Goal: Transaction & Acquisition: Download file/media

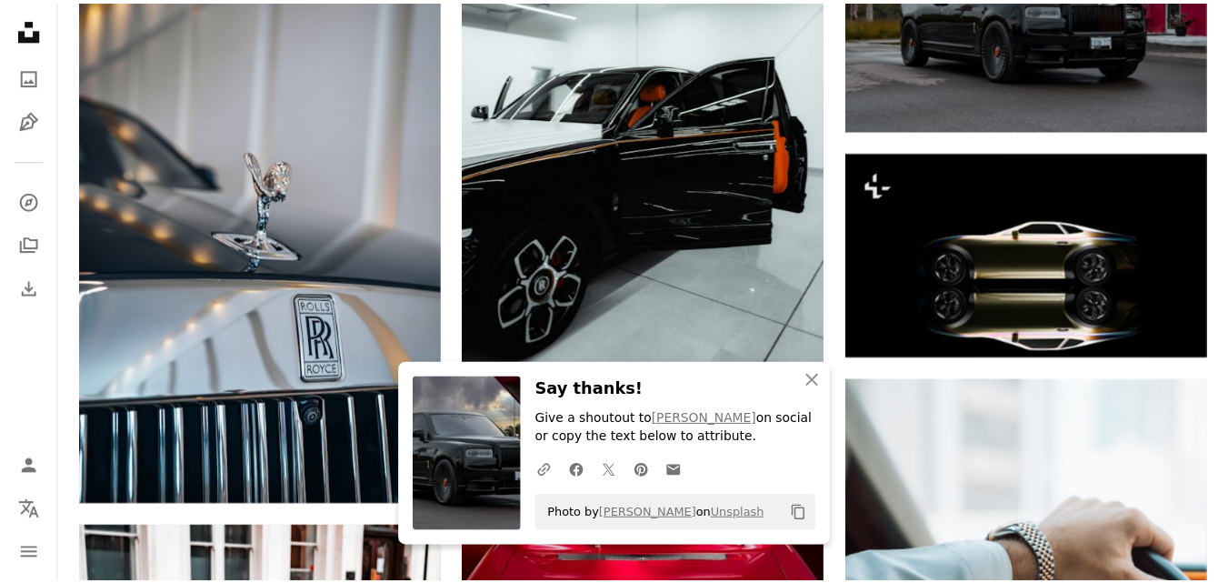
scroll to position [1066, 0]
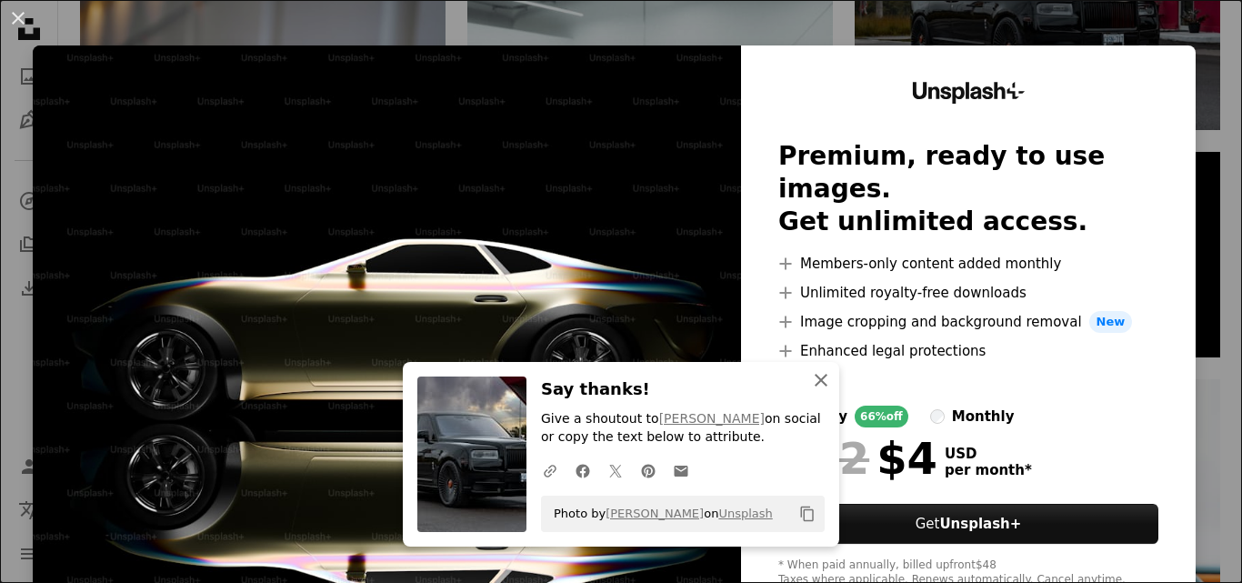
click at [813, 376] on icon "An X shape" at bounding box center [821, 380] width 22 height 22
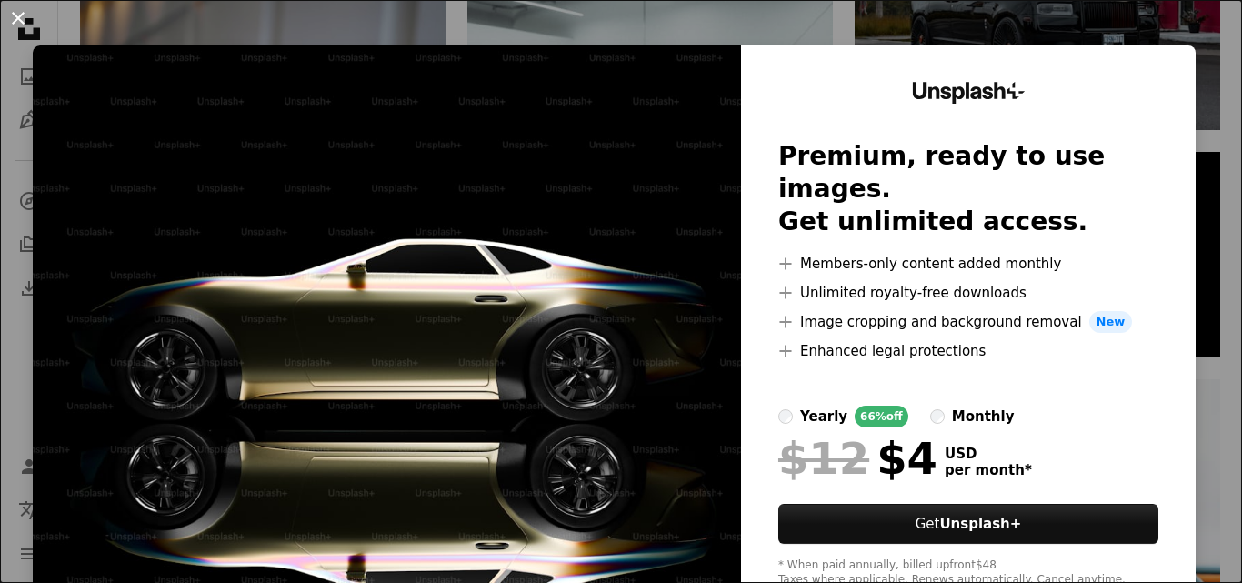
click at [15, 14] on button "An X shape" at bounding box center [18, 18] width 22 height 22
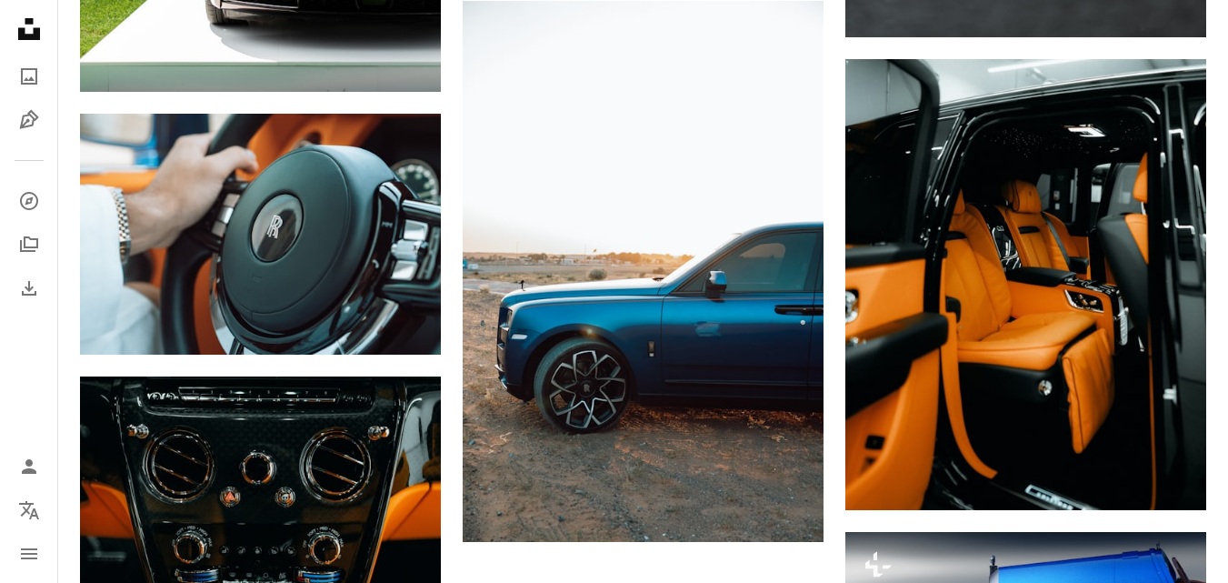
scroll to position [2417, 0]
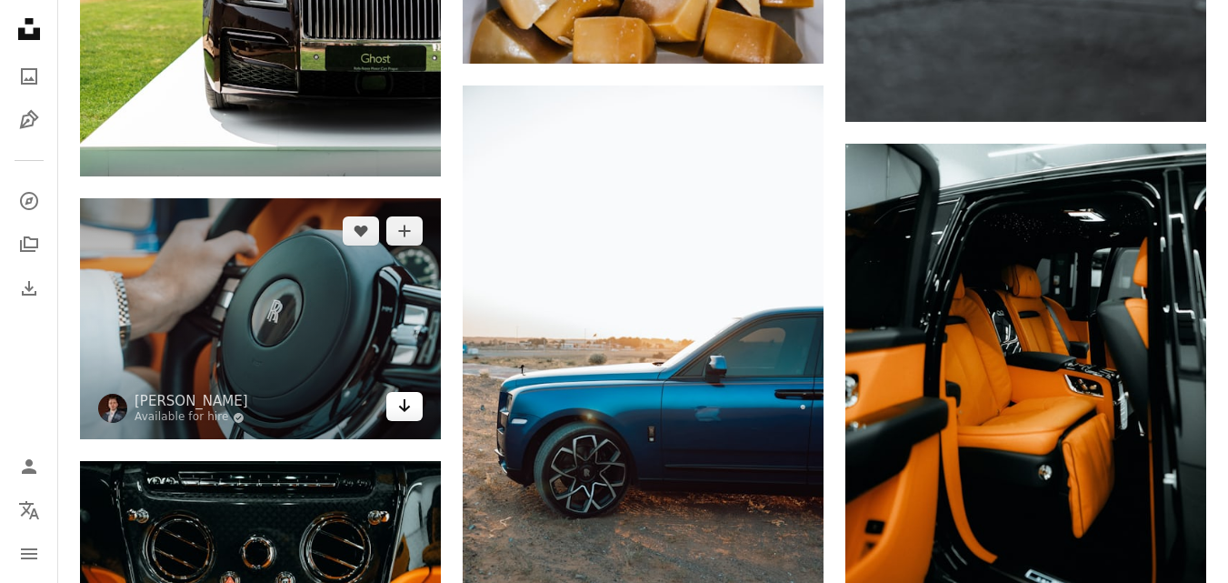
click at [400, 403] on icon "Arrow pointing down" at bounding box center [404, 406] width 15 height 22
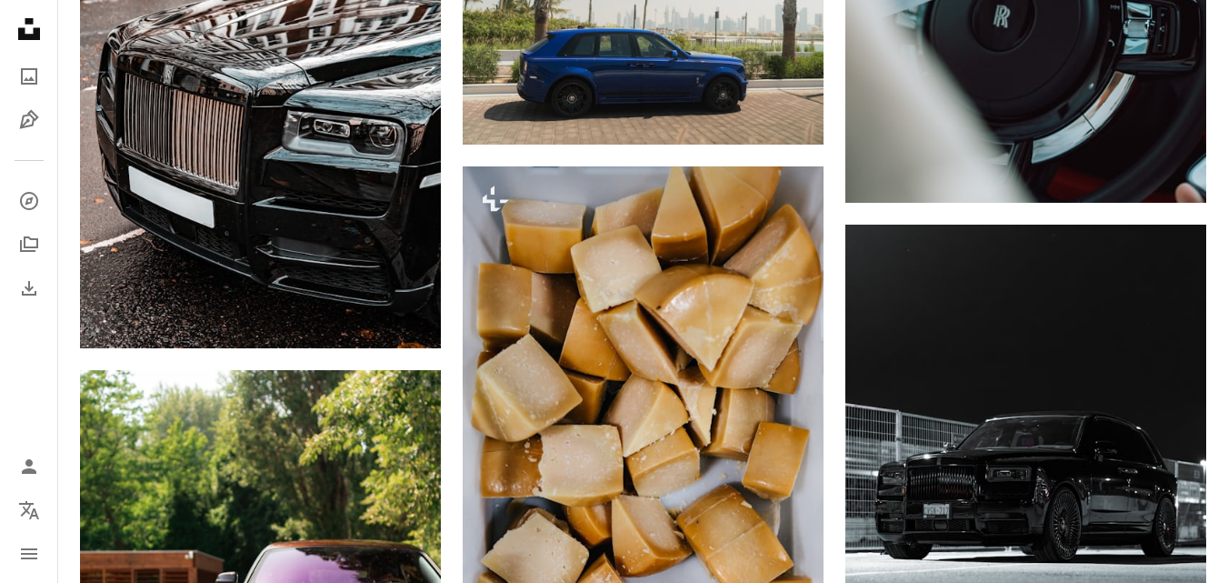
scroll to position [1665, 0]
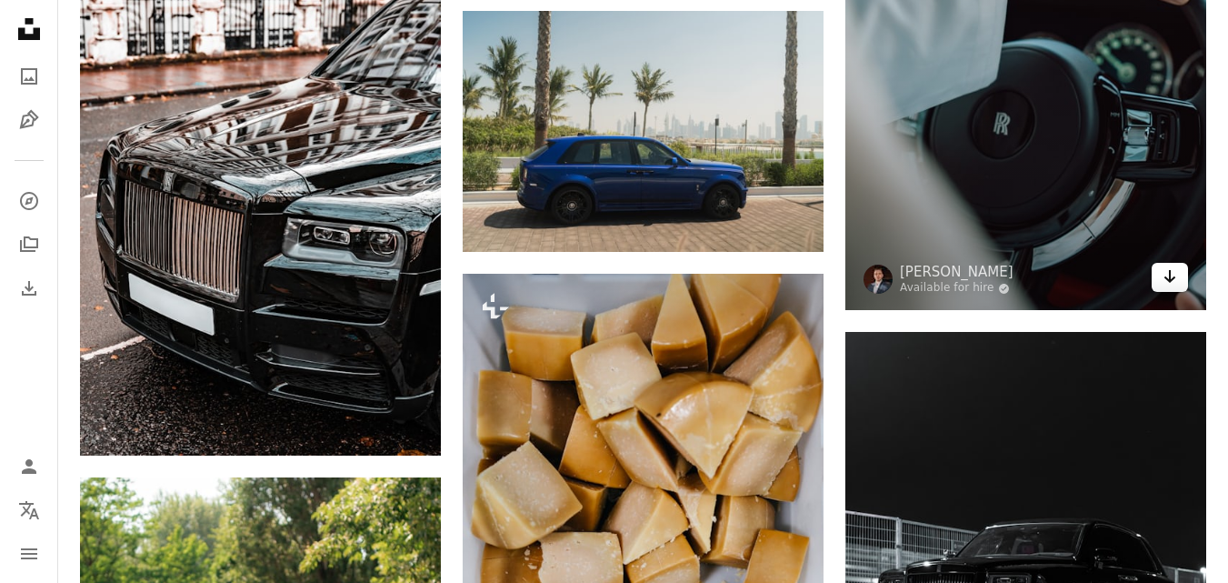
click at [1167, 276] on icon "Arrow pointing down" at bounding box center [1170, 276] width 15 height 22
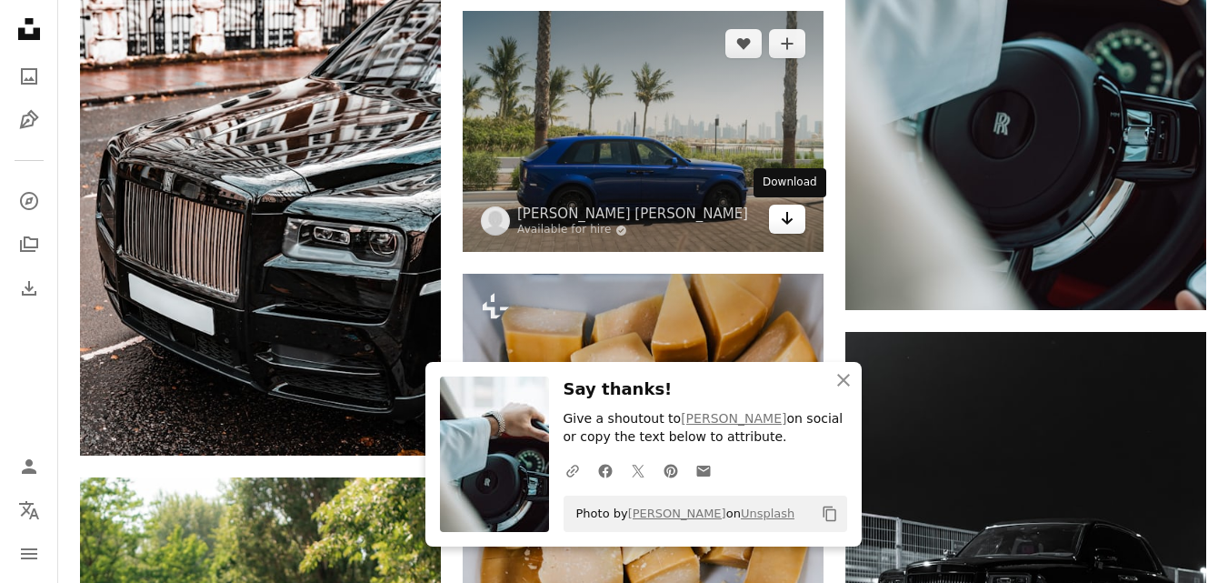
click at [782, 215] on icon "Arrow pointing down" at bounding box center [787, 218] width 15 height 22
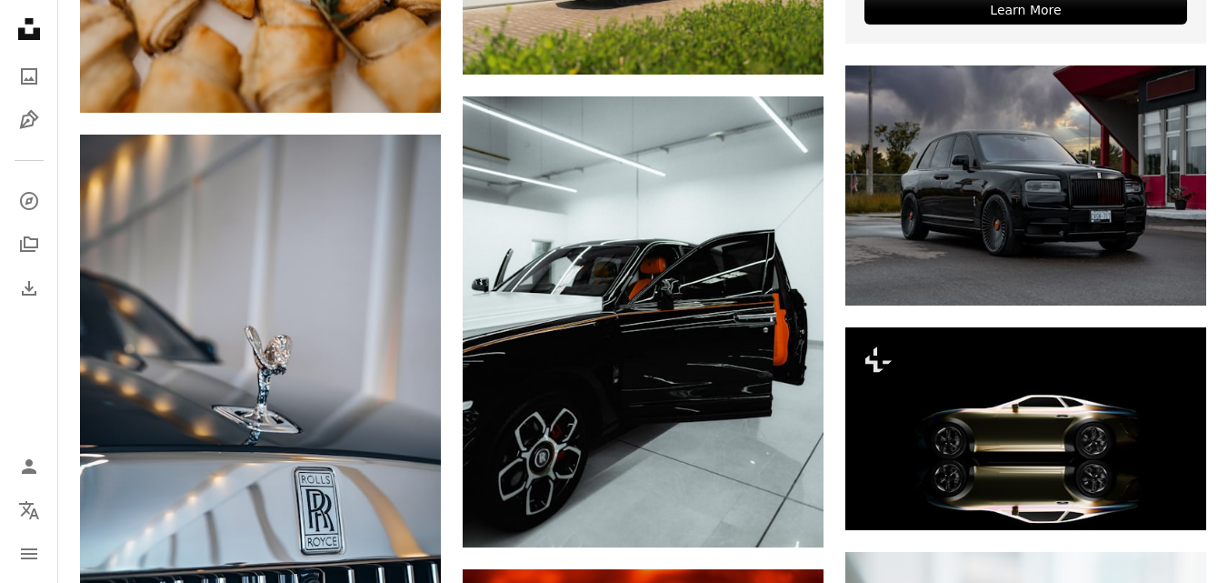
scroll to position [783, 0]
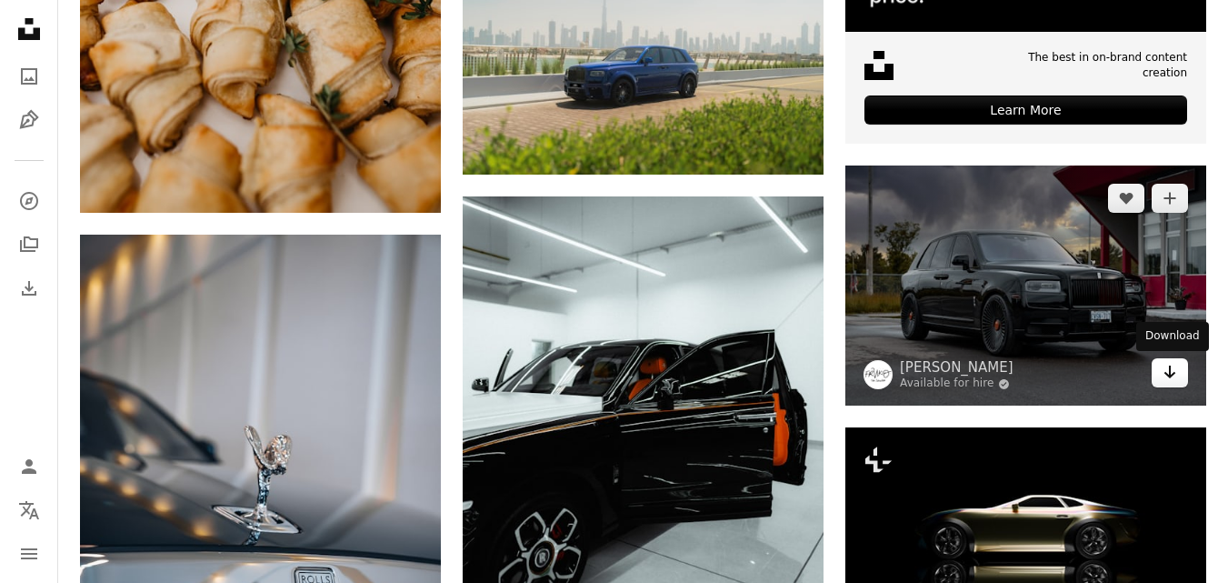
click at [1168, 367] on icon "Arrow pointing down" at bounding box center [1170, 372] width 15 height 22
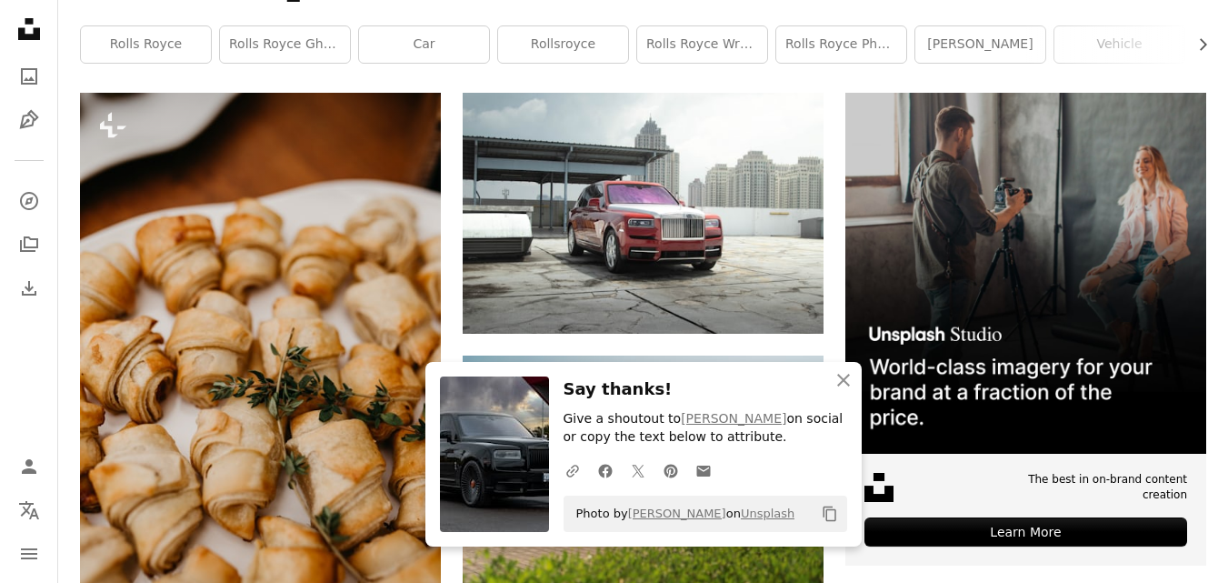
scroll to position [399, 0]
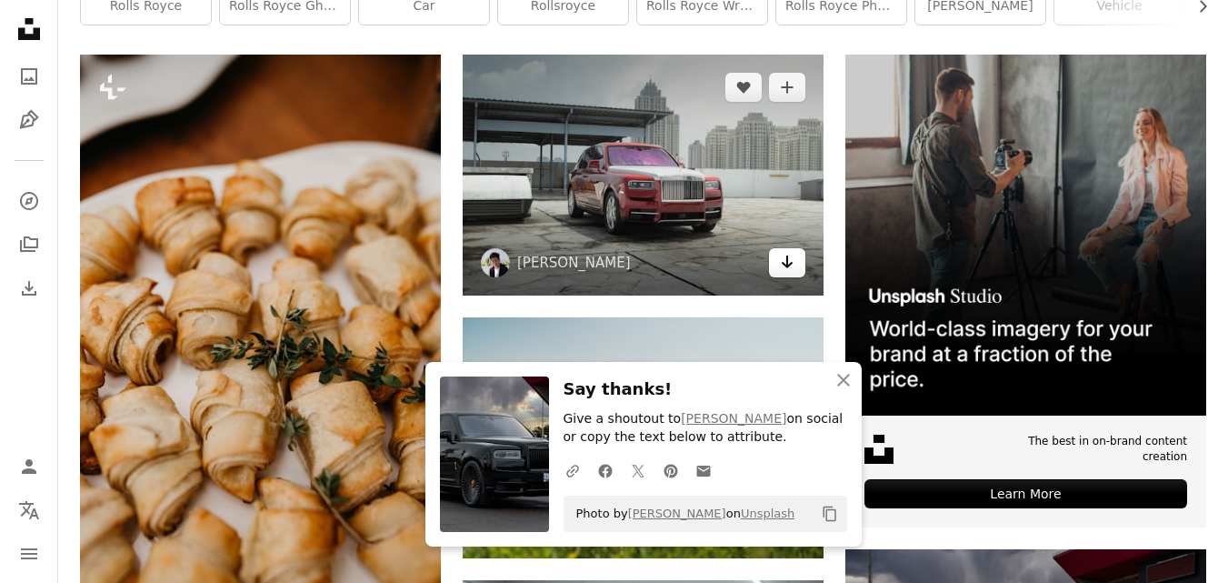
click at [788, 265] on icon "Download" at bounding box center [788, 261] width 12 height 13
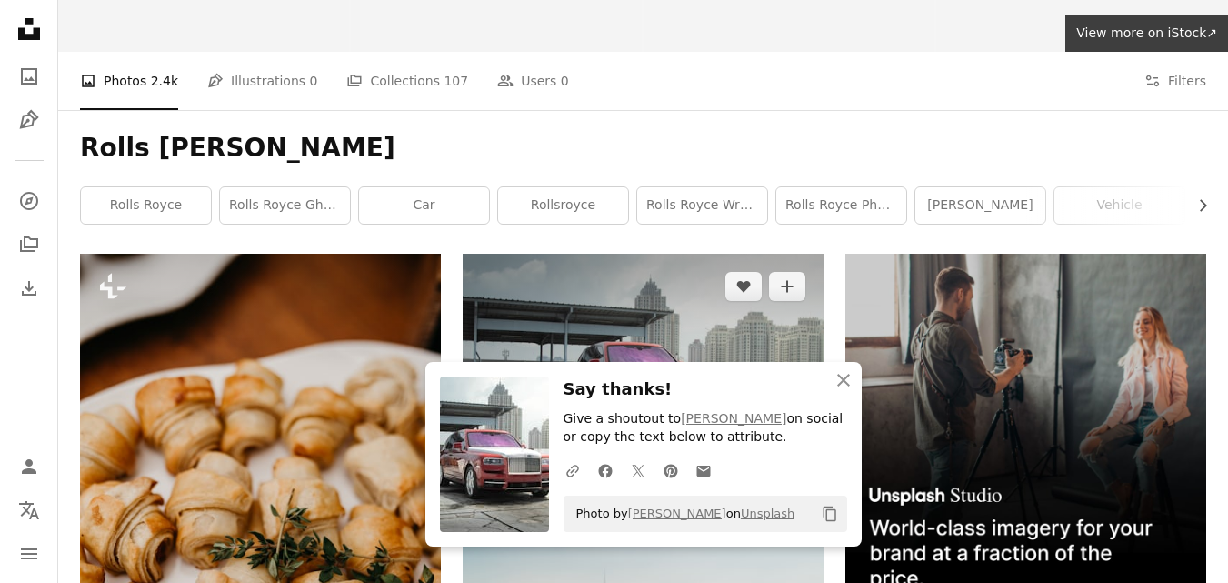
scroll to position [131, 0]
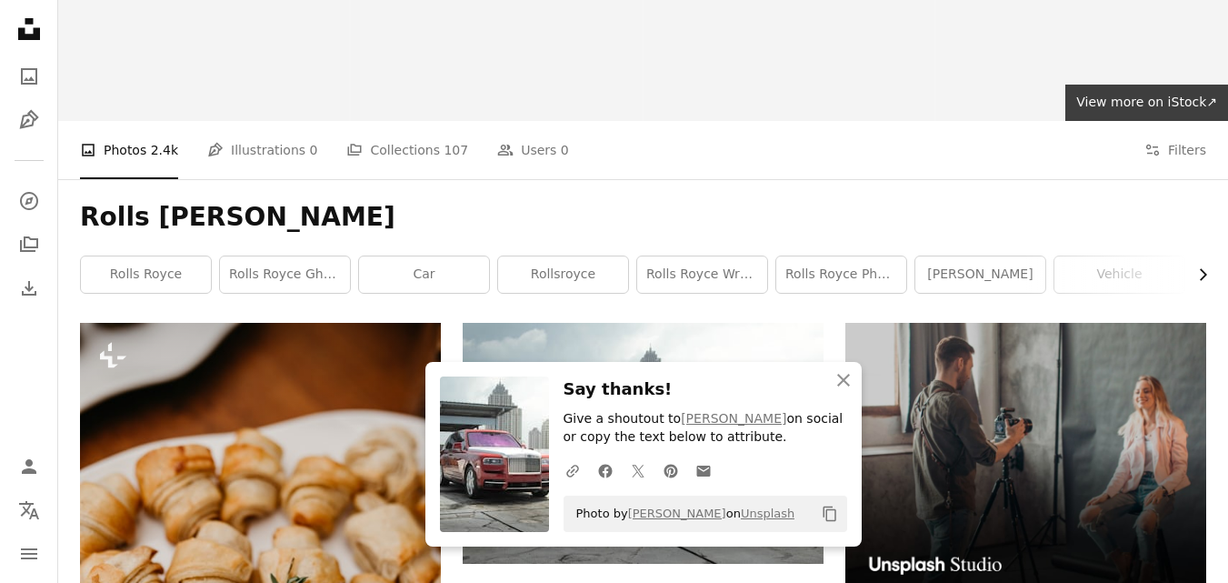
click at [1202, 271] on icon "button" at bounding box center [1203, 275] width 7 height 12
click at [1202, 271] on link "machine" at bounding box center [1140, 274] width 130 height 36
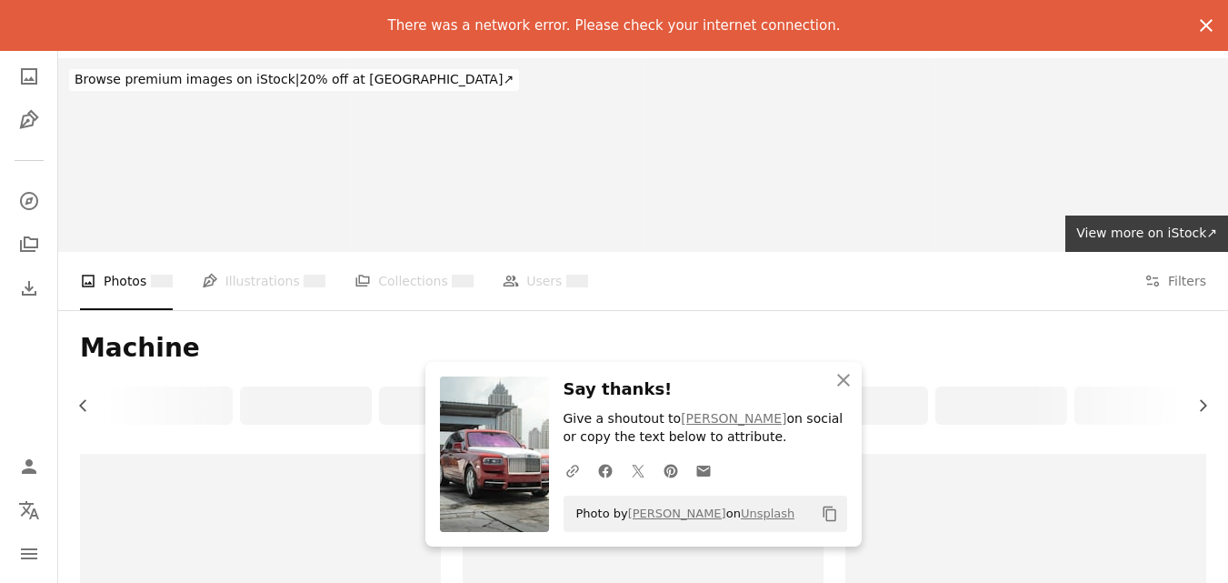
click at [1206, 25] on icon "button" at bounding box center [1206, 25] width 13 height 13
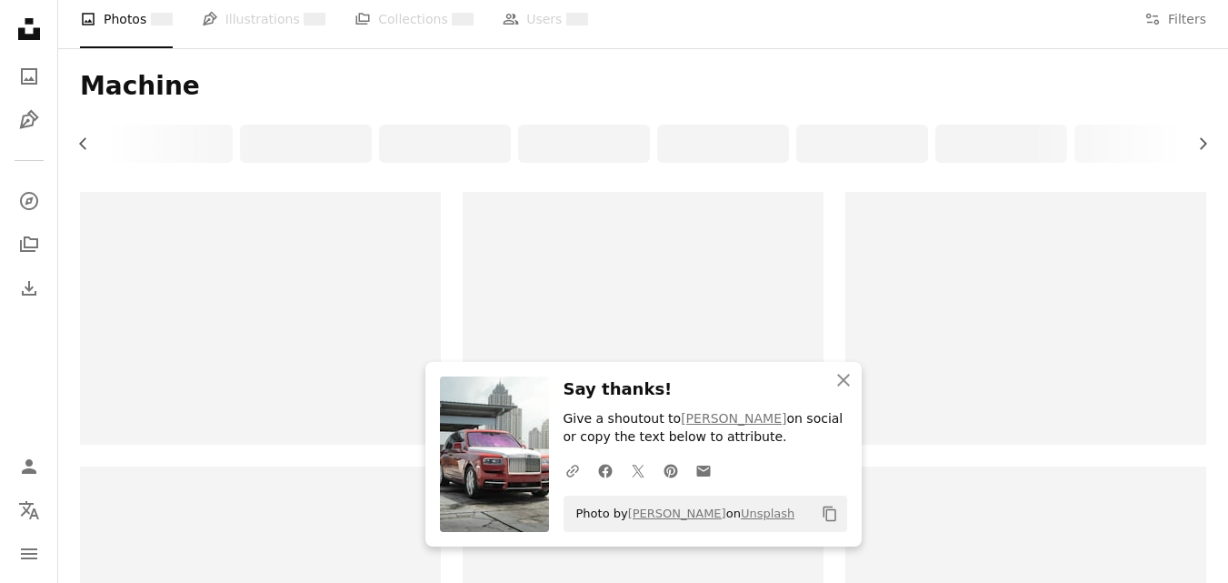
scroll to position [27, 0]
